Goal: Information Seeking & Learning: Learn about a topic

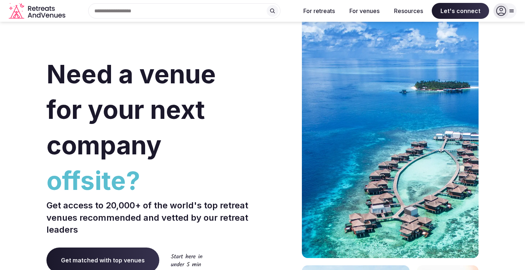
click at [237, 10] on input "text" at bounding box center [184, 10] width 192 height 15
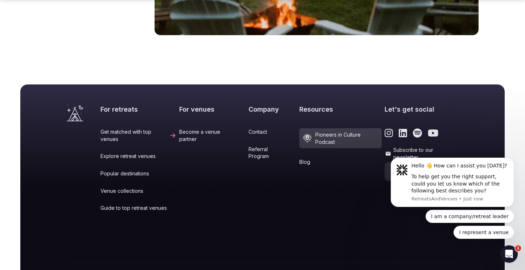
scroll to position [3062, 0]
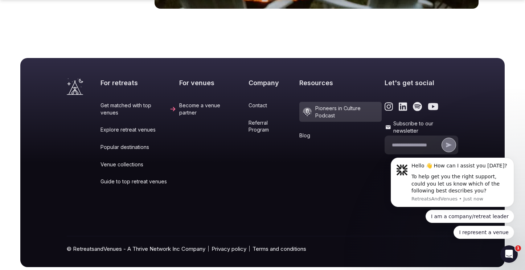
click at [137, 161] on link "Venue collections" at bounding box center [138, 164] width 76 height 7
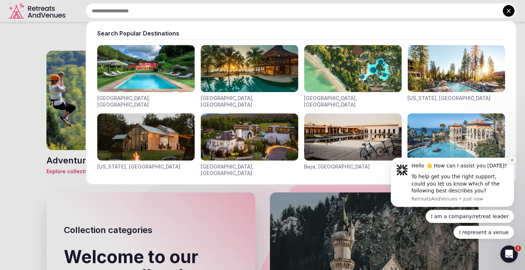
click at [513, 161] on icon "Dismiss notification" at bounding box center [512, 160] width 4 height 4
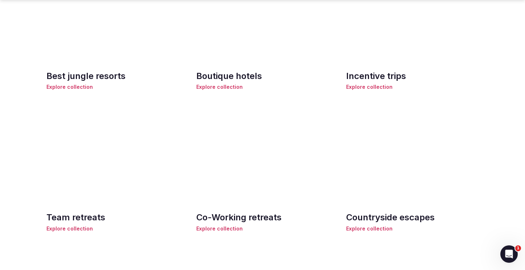
scroll to position [697, 0]
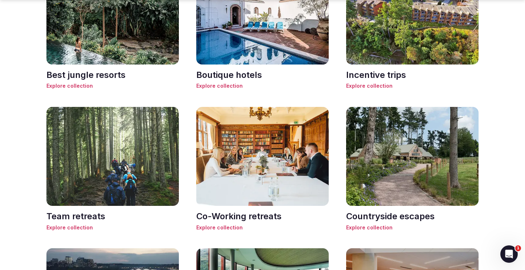
click at [75, 228] on span "Explore collection" at bounding box center [112, 227] width 132 height 7
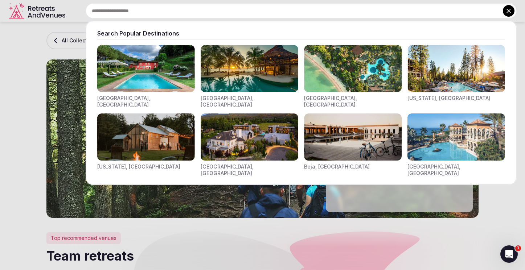
click at [470, 193] on div at bounding box center [262, 135] width 525 height 270
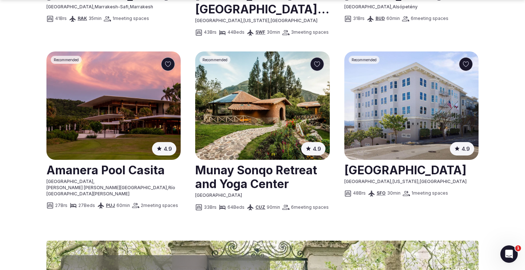
scroll to position [848, 0]
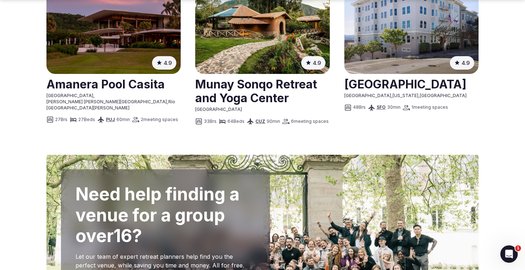
click at [254, 89] on link at bounding box center [262, 91] width 134 height 32
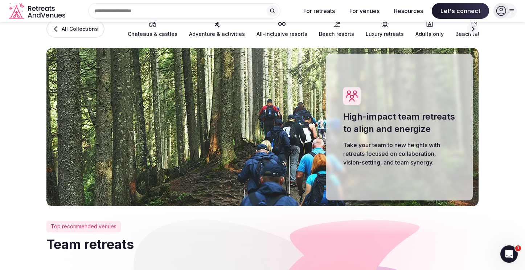
scroll to position [0, 0]
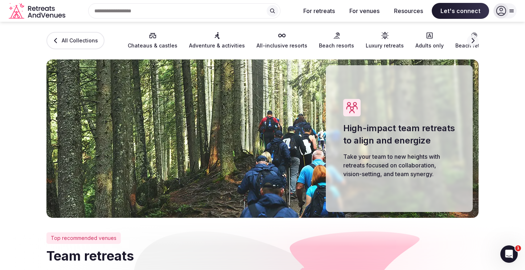
click at [123, 11] on input "text" at bounding box center [184, 10] width 192 height 15
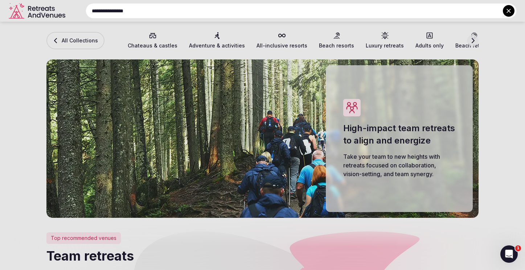
type input "**********"
click at [471, 40] on div at bounding box center [262, 135] width 525 height 270
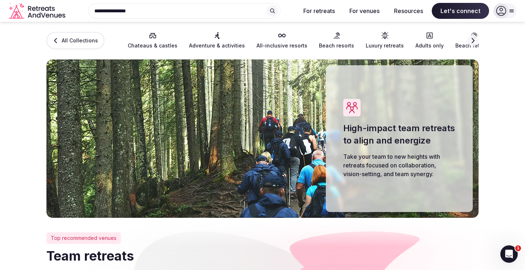
click at [473, 41] on icon "button" at bounding box center [473, 41] width 6 height 6
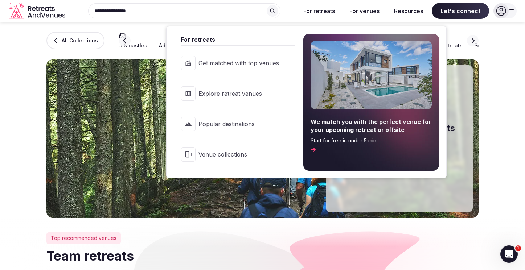
click at [231, 96] on span "Explore retreat venues" at bounding box center [238, 94] width 81 height 8
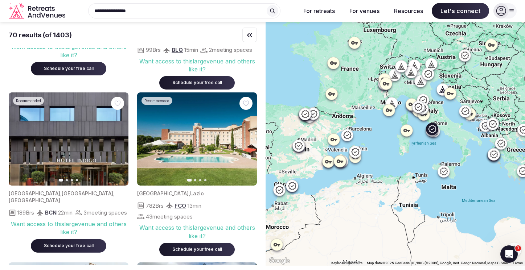
scroll to position [2644, 0]
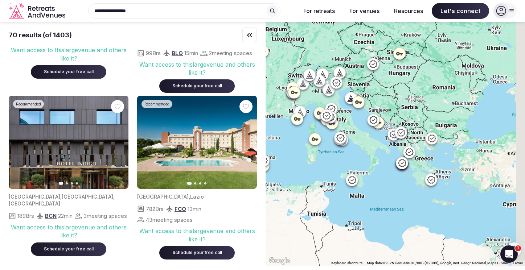
drag, startPoint x: 466, startPoint y: 145, endPoint x: 373, endPoint y: 154, distance: 93.6
click at [373, 154] on div at bounding box center [394, 144] width 259 height 244
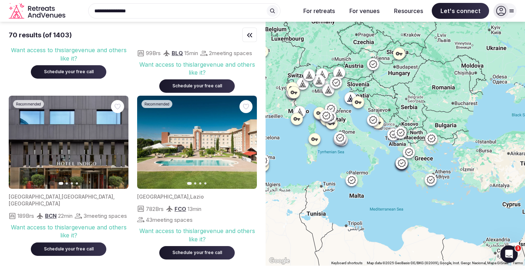
scroll to position [0, 0]
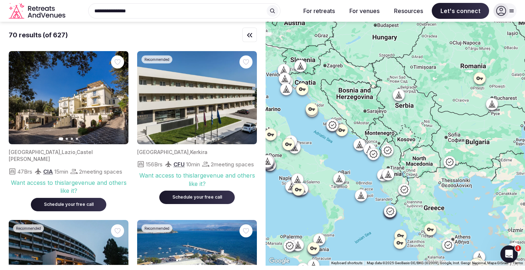
drag, startPoint x: 412, startPoint y: 103, endPoint x: 413, endPoint y: 141, distance: 38.1
click at [413, 141] on div at bounding box center [394, 144] width 259 height 244
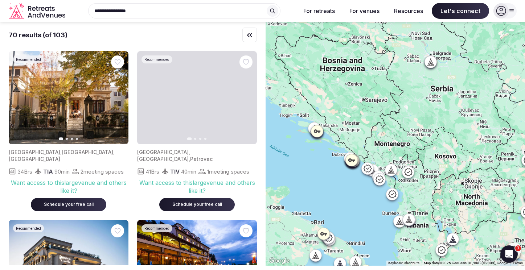
drag, startPoint x: 379, startPoint y: 133, endPoint x: 427, endPoint y: 148, distance: 49.7
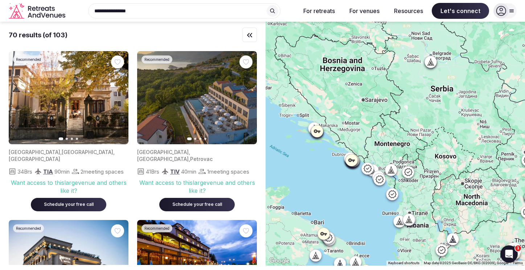
click at [427, 148] on div at bounding box center [394, 144] width 259 height 244
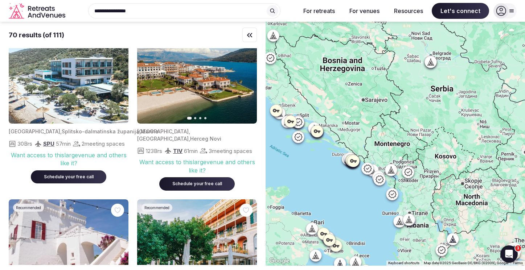
scroll to position [2055, 0]
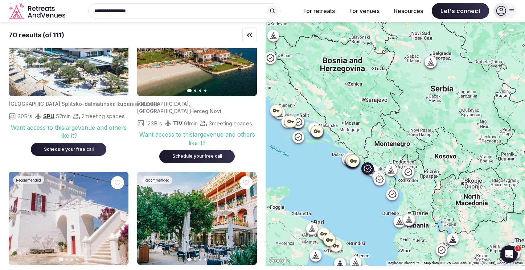
click at [246, 53] on icon "button" at bounding box center [247, 50] width 6 height 6
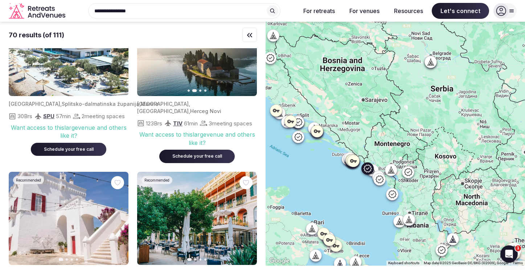
click at [246, 53] on icon "button" at bounding box center [247, 50] width 6 height 6
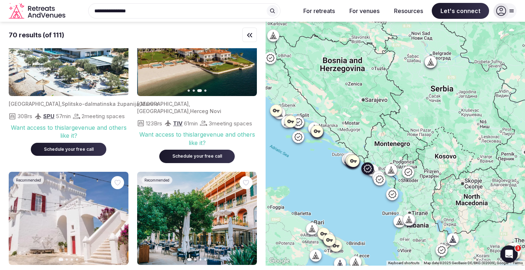
click at [246, 53] on icon "button" at bounding box center [247, 50] width 6 height 6
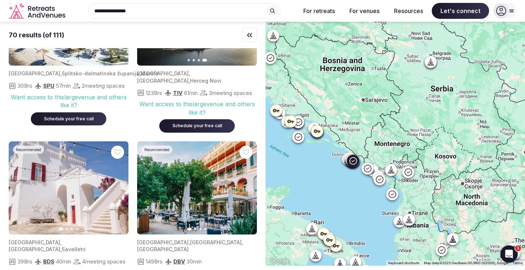
scroll to position [2073, 0]
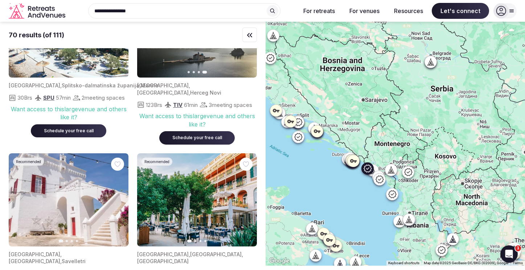
click at [202, 71] on img at bounding box center [197, 31] width 120 height 93
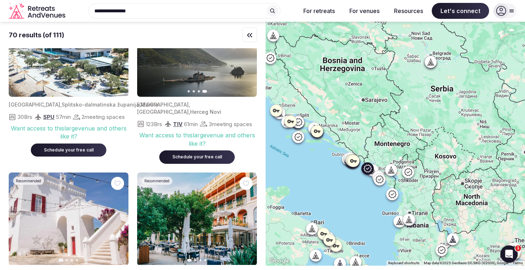
scroll to position [2049, 0]
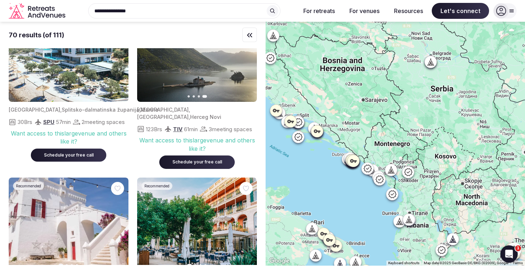
click at [367, 171] on icon at bounding box center [367, 168] width 9 height 9
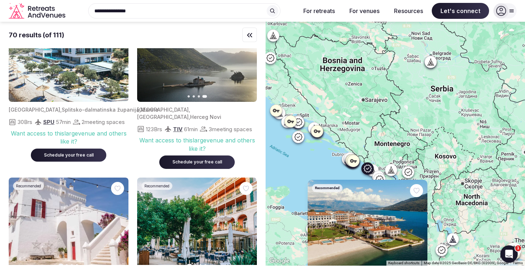
click at [341, 221] on img at bounding box center [368, 226] width 120 height 93
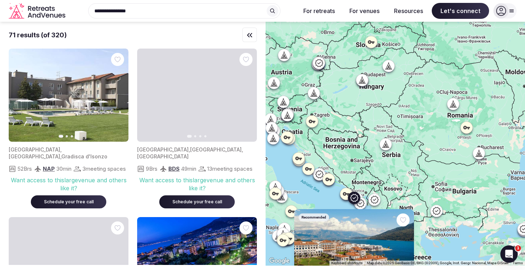
scroll to position [1440, 0]
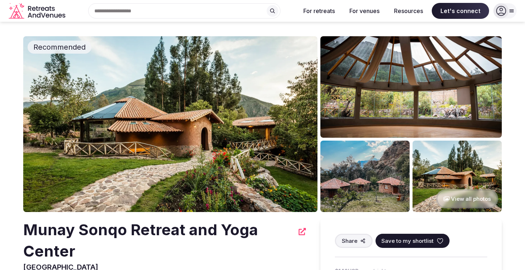
click at [463, 199] on button "View all photos" at bounding box center [467, 198] width 62 height 19
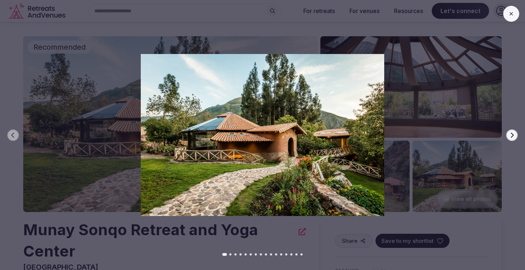
click at [509, 137] on icon "button" at bounding box center [512, 135] width 6 height 6
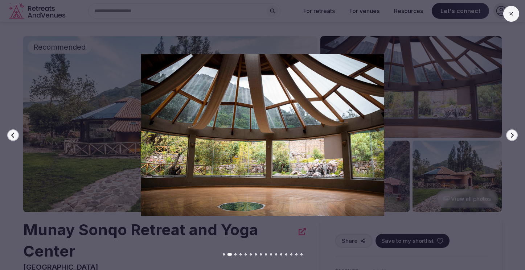
click at [509, 137] on icon "button" at bounding box center [512, 135] width 6 height 6
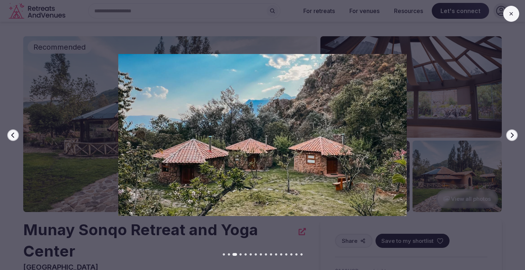
click at [509, 137] on icon "button" at bounding box center [512, 135] width 6 height 6
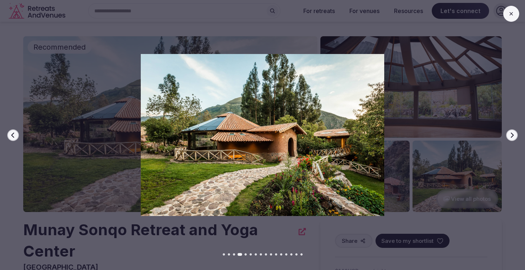
click at [509, 137] on icon "button" at bounding box center [512, 135] width 6 height 6
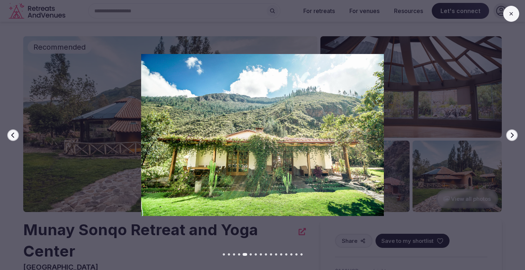
click at [509, 137] on icon "button" at bounding box center [512, 135] width 6 height 6
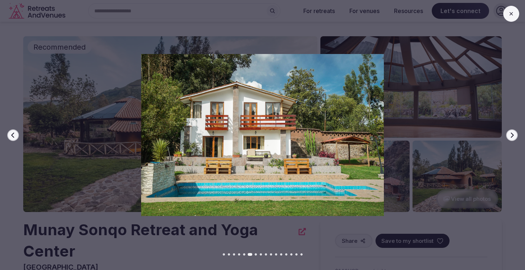
click at [509, 137] on icon "button" at bounding box center [512, 135] width 6 height 6
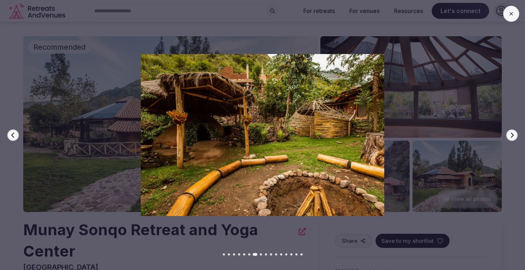
click at [509, 137] on icon "button" at bounding box center [512, 135] width 6 height 6
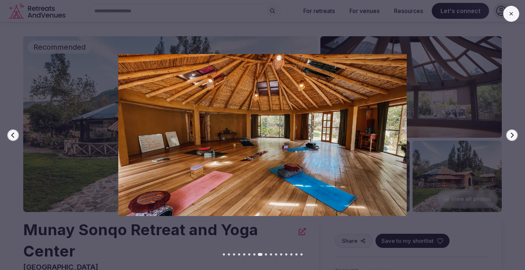
click at [509, 137] on icon "button" at bounding box center [512, 135] width 6 height 6
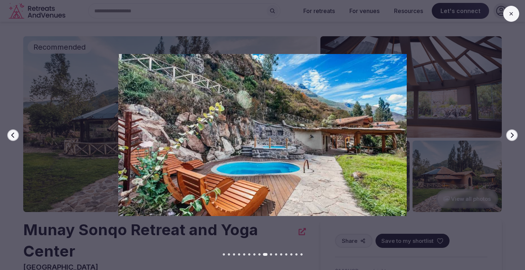
click at [509, 137] on icon "button" at bounding box center [512, 135] width 6 height 6
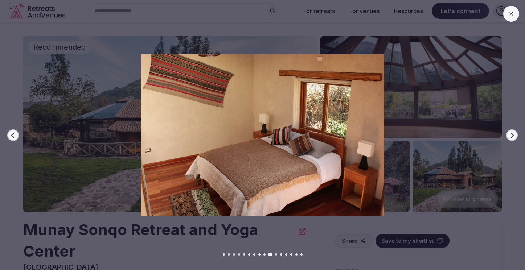
click at [509, 137] on icon "button" at bounding box center [512, 135] width 6 height 6
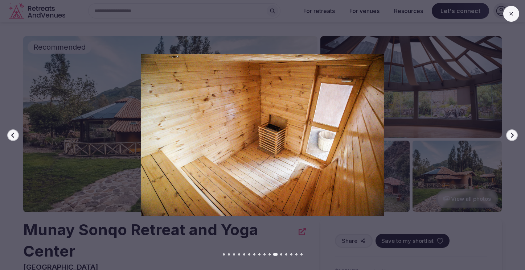
click at [509, 137] on icon "button" at bounding box center [512, 135] width 6 height 6
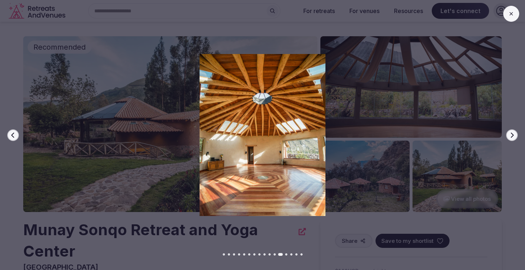
click at [509, 137] on icon "button" at bounding box center [512, 135] width 6 height 6
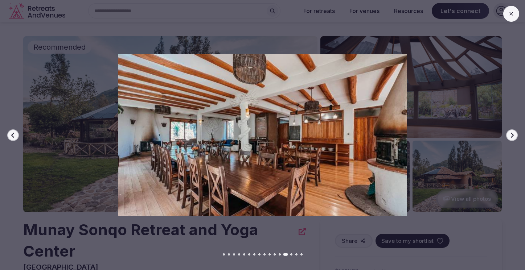
drag, startPoint x: 292, startPoint y: 151, endPoint x: 238, endPoint y: 169, distance: 57.2
click at [239, 169] on div "Previous slide Next slide" at bounding box center [262, 135] width 525 height 270
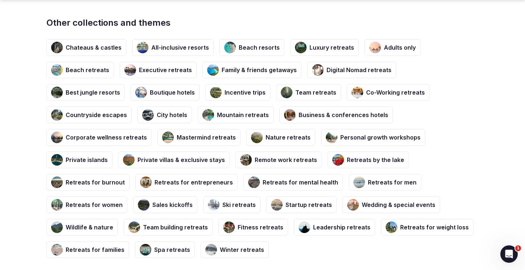
scroll to position [1237, 0]
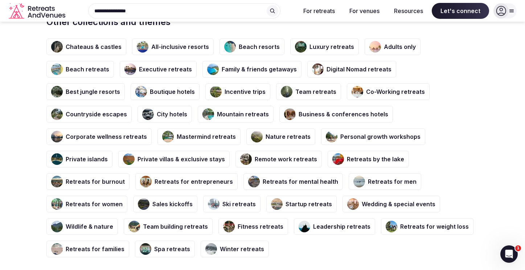
click at [198, 106] on div "Mountain retreats" at bounding box center [236, 114] width 76 height 17
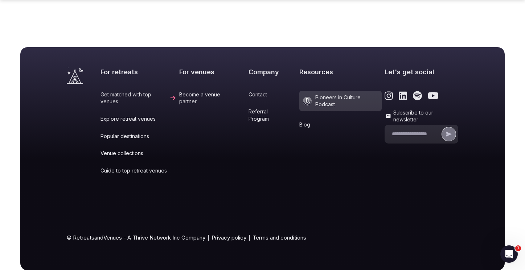
scroll to position [2023, 0]
